Goal: Task Accomplishment & Management: Use online tool/utility

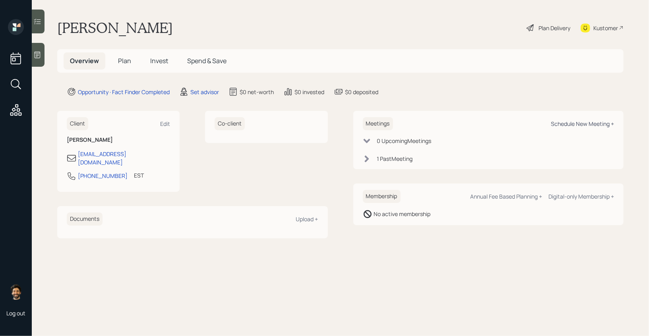
click at [570, 121] on div "Schedule New Meeting +" at bounding box center [582, 124] width 63 height 8
select select "round-robin"
